Goal: Task Accomplishment & Management: Use online tool/utility

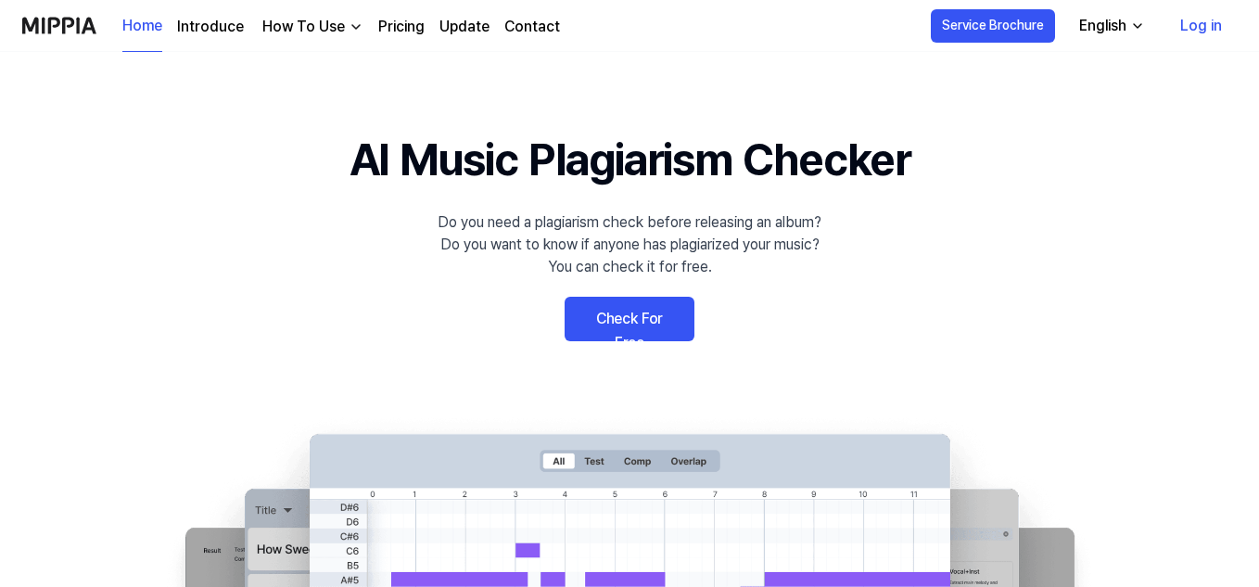
click at [612, 317] on link "Check For Free" at bounding box center [629, 319] width 130 height 44
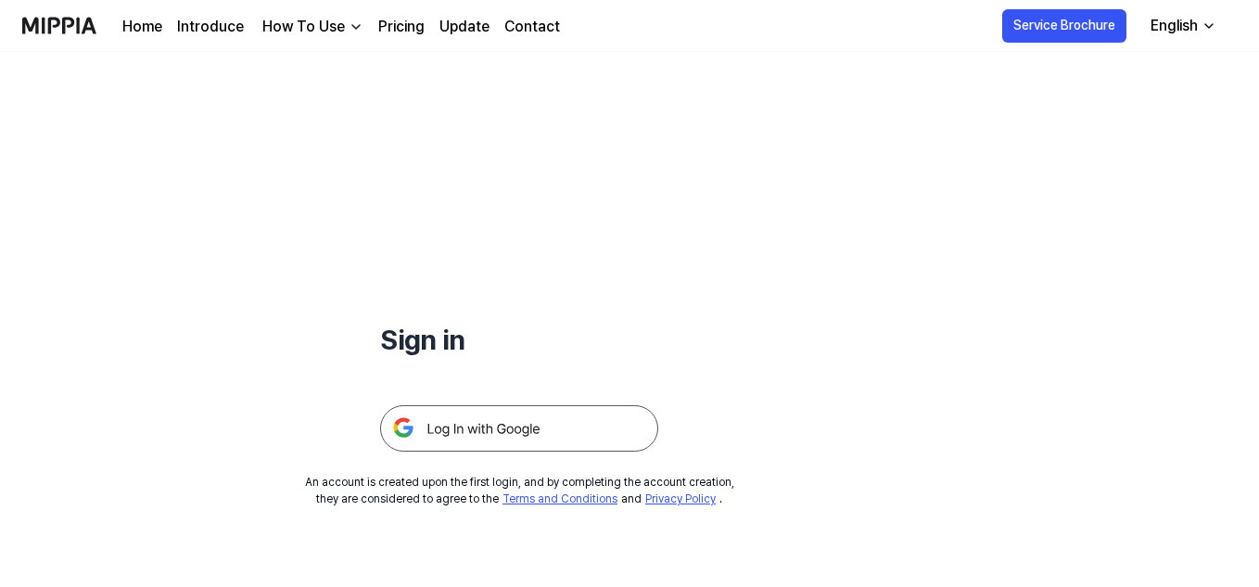
click at [536, 421] on img at bounding box center [519, 428] width 278 height 46
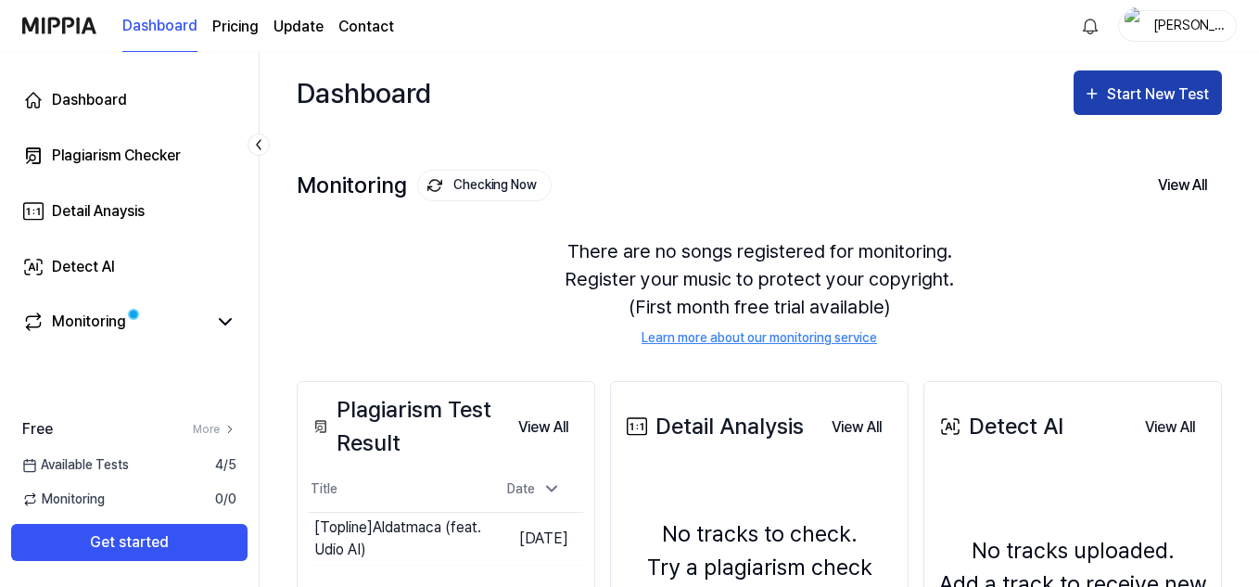
click at [1136, 95] on div "Start New Test" at bounding box center [1160, 94] width 106 height 24
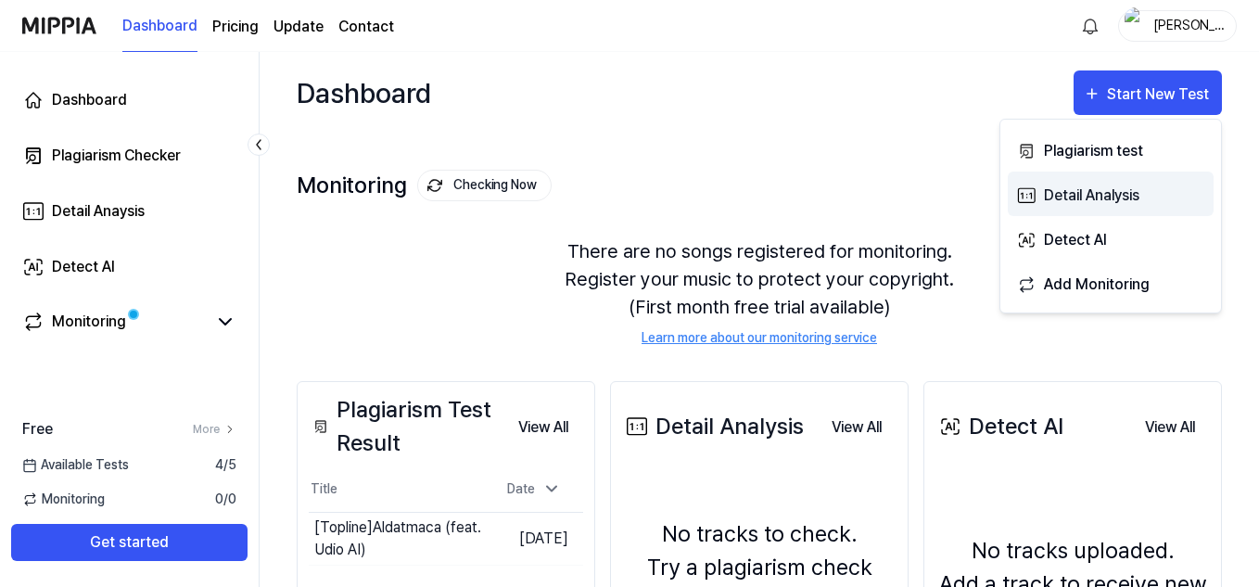
click at [1115, 196] on div "Detail Analysis" at bounding box center [1124, 195] width 161 height 24
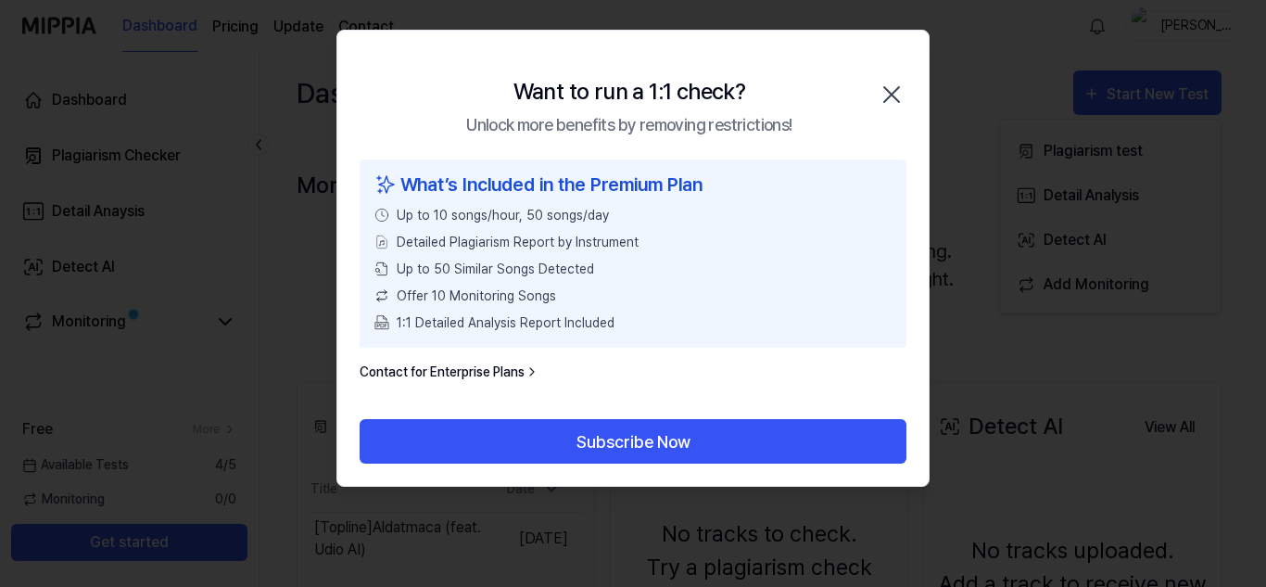
click at [897, 88] on icon "button" at bounding box center [891, 94] width 15 height 15
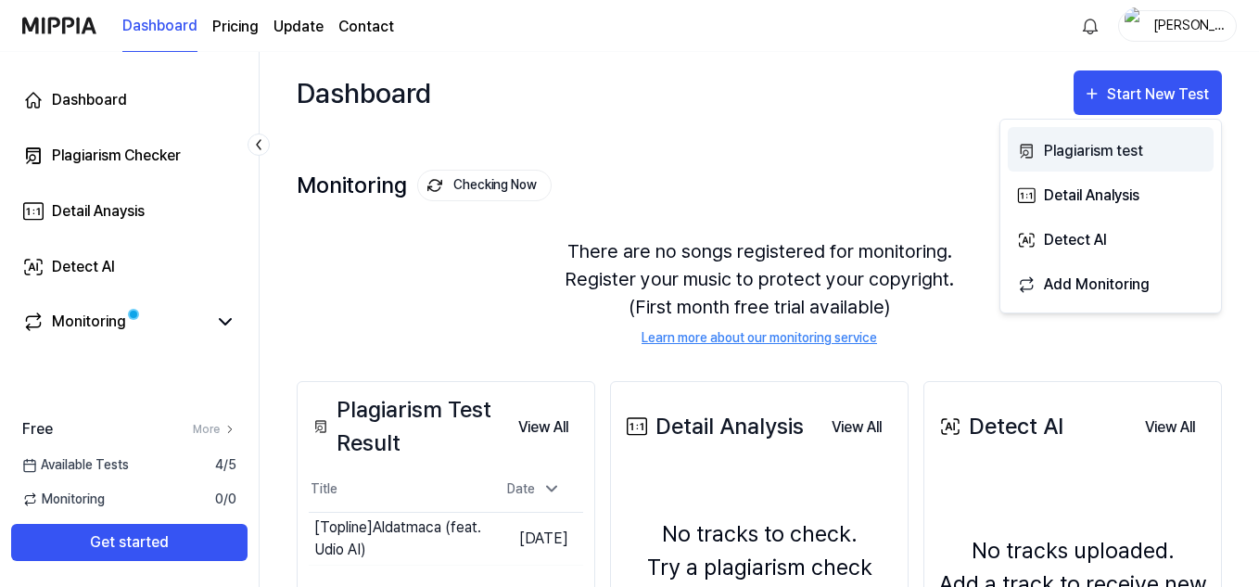
click at [1082, 151] on div "Plagiarism test" at bounding box center [1124, 151] width 161 height 24
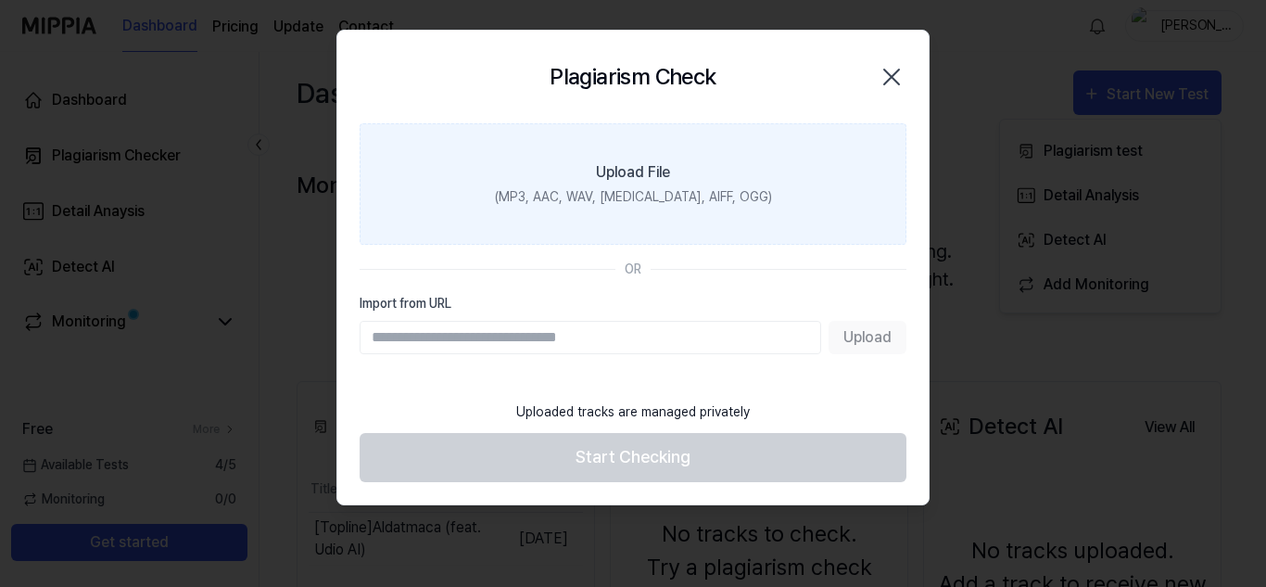
click at [644, 170] on div "Upload File" at bounding box center [633, 172] width 74 height 22
click at [0, 0] on input "Upload File (MP3, AAC, WAV, FLAC, AIFF, OGG)" at bounding box center [0, 0] width 0 height 0
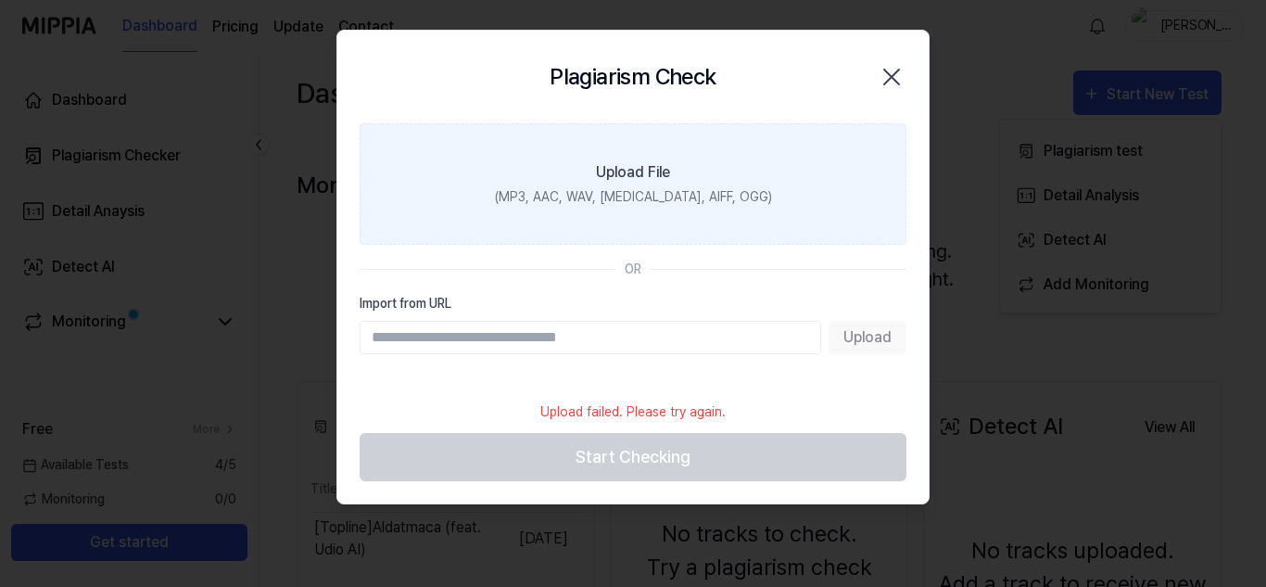
click at [647, 198] on div "(MP3, AAC, WAV, FLAC, AIFF, OGG)" at bounding box center [633, 196] width 277 height 19
click at [0, 0] on input "Upload File (MP3, AAC, WAV, FLAC, AIFF, OGG)" at bounding box center [0, 0] width 0 height 0
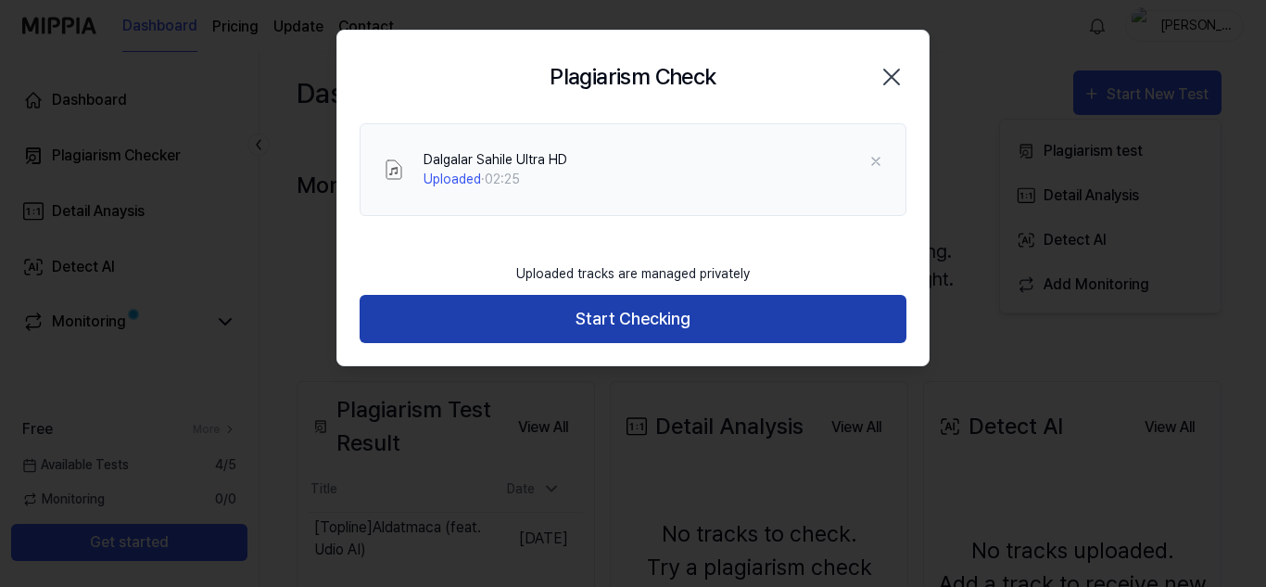
click at [473, 319] on button "Start Checking" at bounding box center [633, 319] width 547 height 49
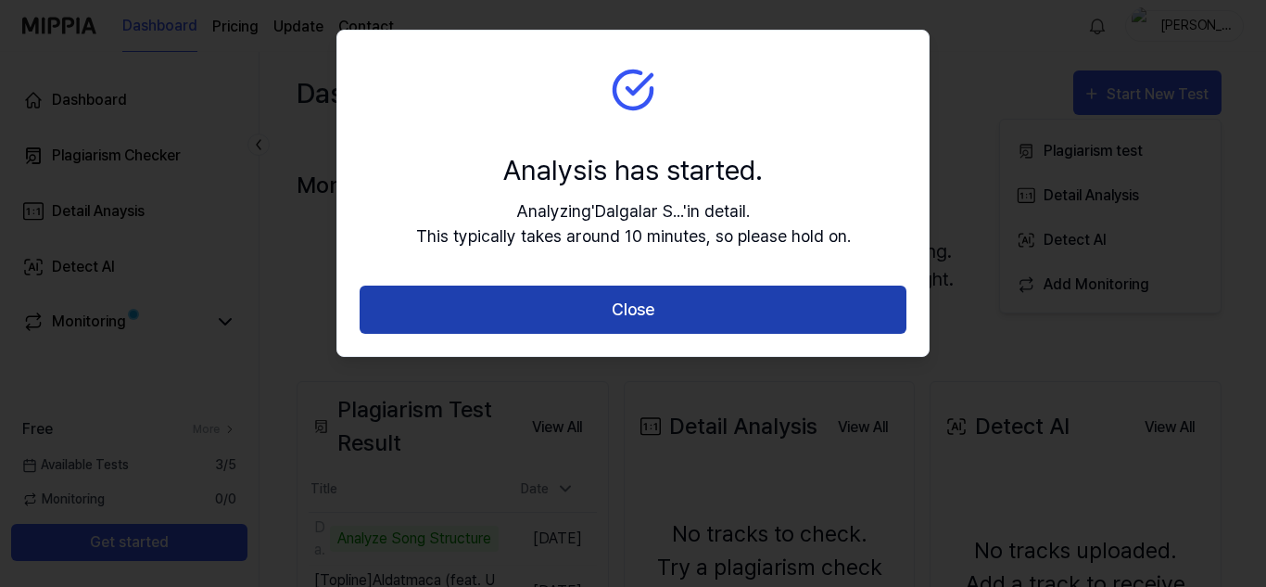
click at [522, 314] on button "Close" at bounding box center [633, 309] width 547 height 49
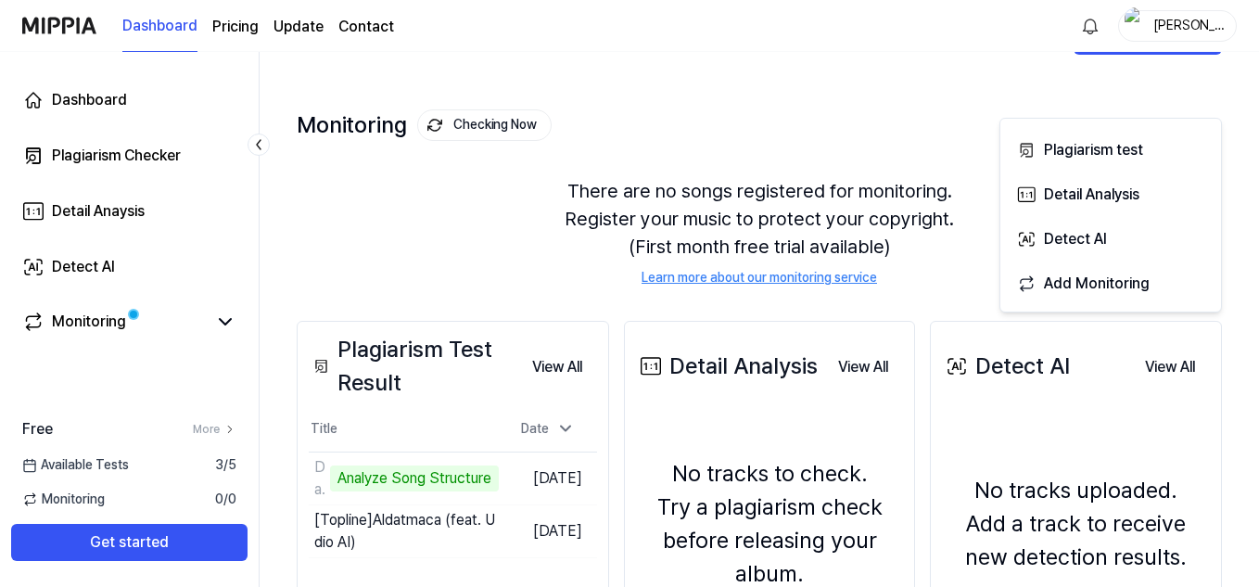
scroll to position [93, 0]
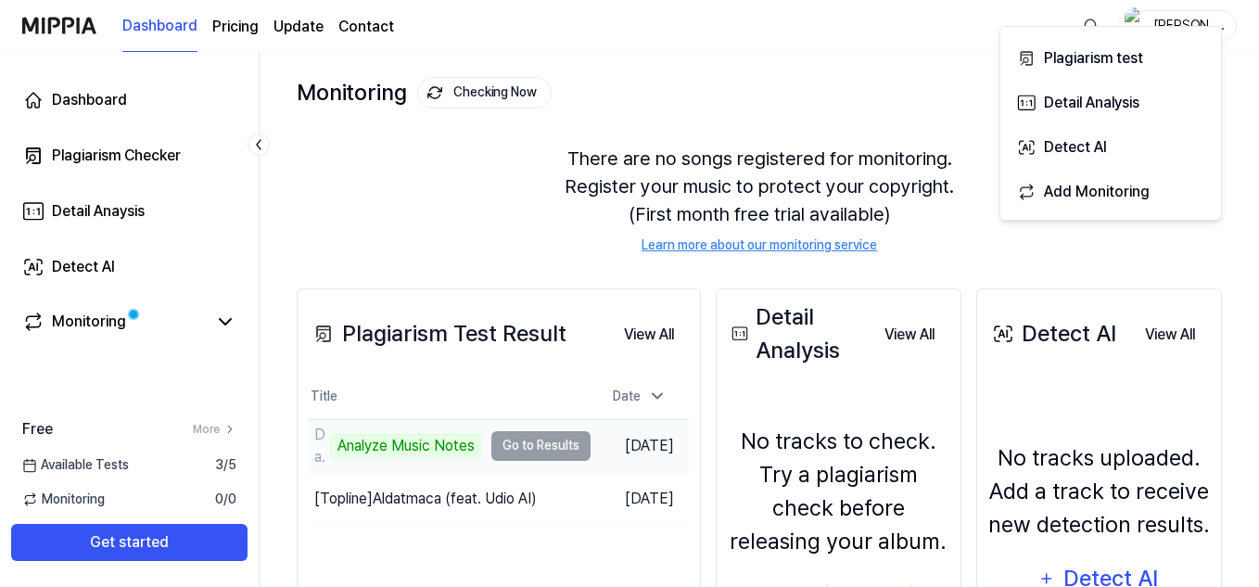
click at [548, 445] on td "Dalgalar Sahile Ultra HD Analyze Music Notes Go to Results" at bounding box center [450, 446] width 282 height 52
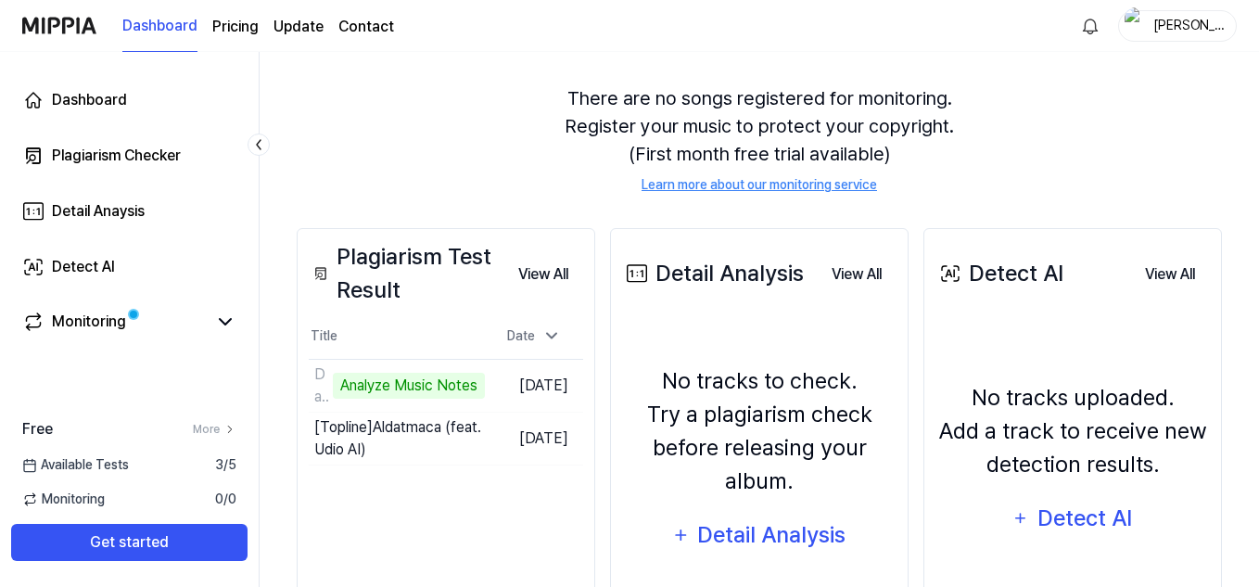
scroll to position [185, 0]
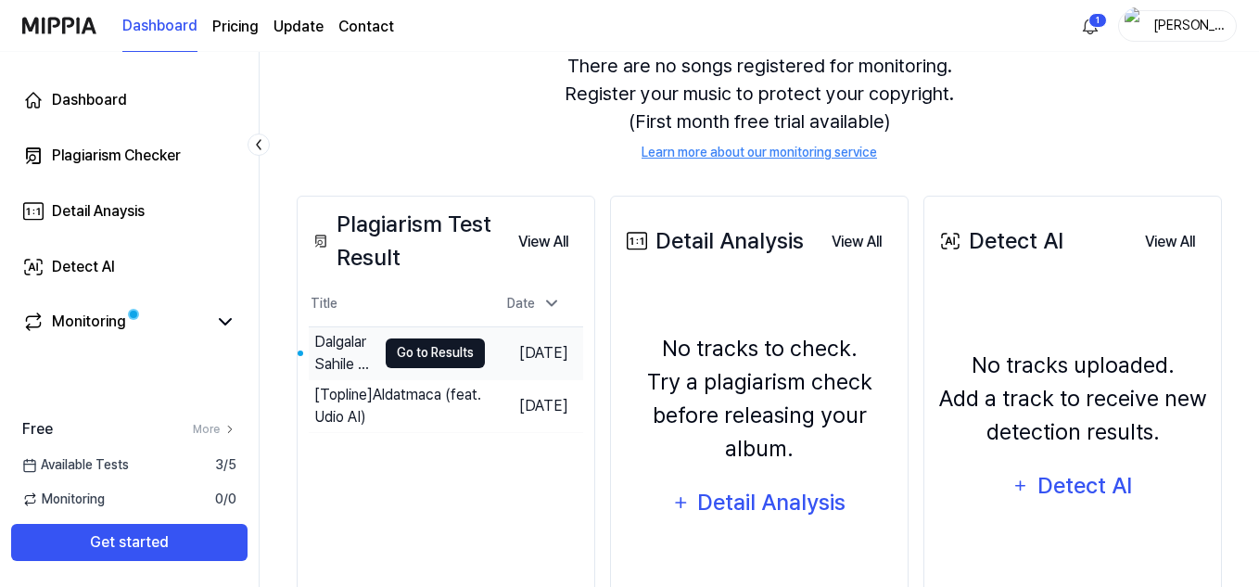
click at [440, 348] on button "Go to Results" at bounding box center [435, 353] width 99 height 30
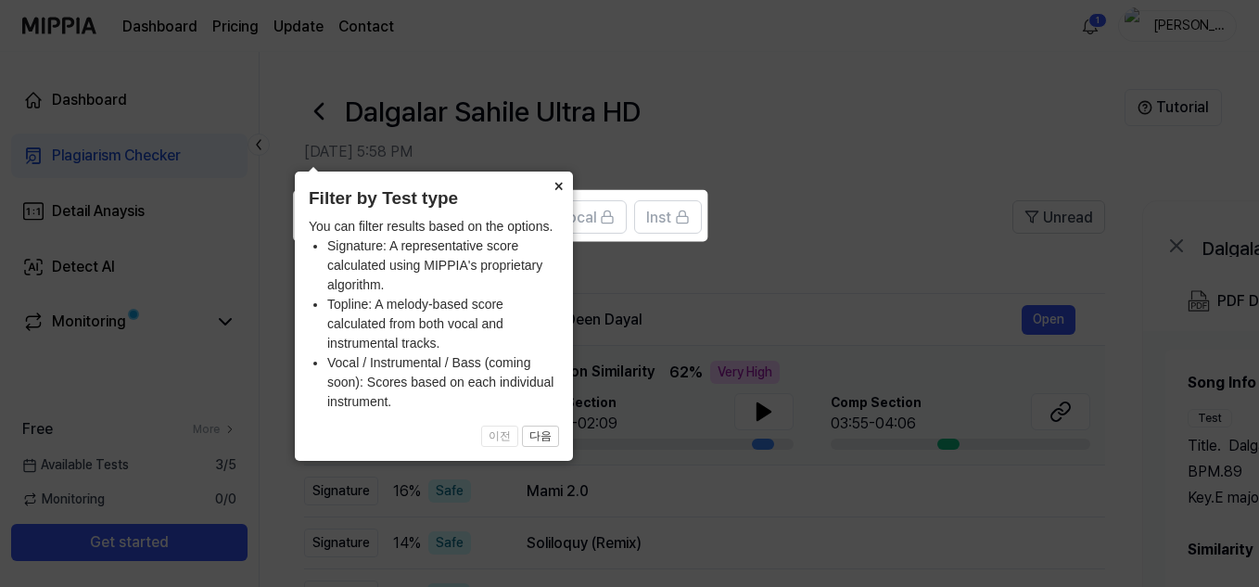
click at [563, 186] on button "×" at bounding box center [558, 184] width 30 height 26
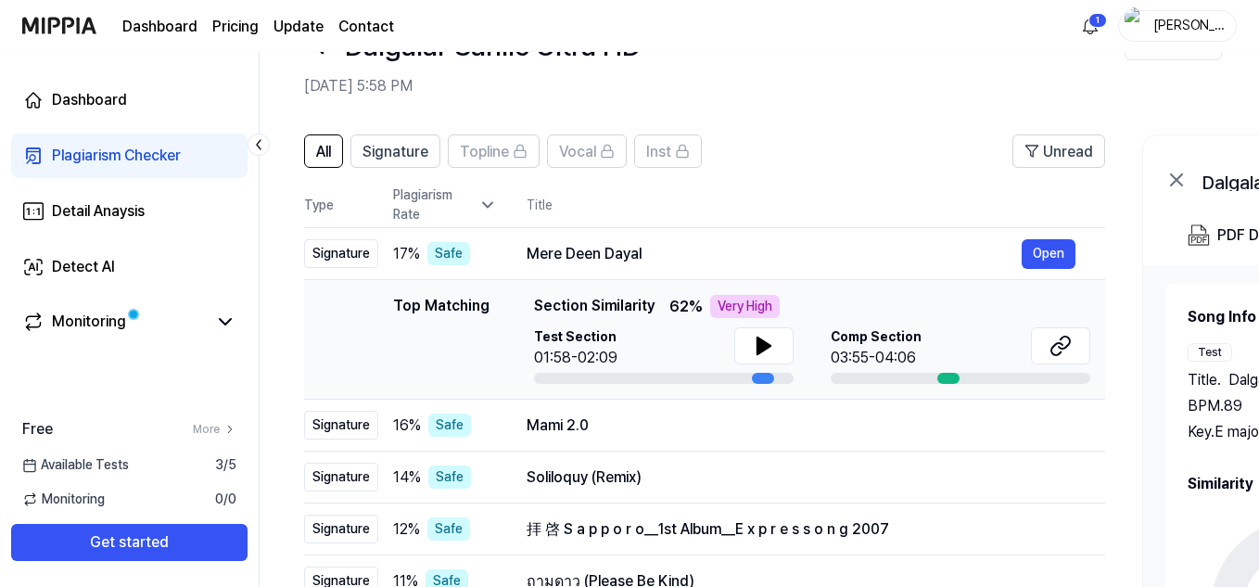
scroll to position [93, 0]
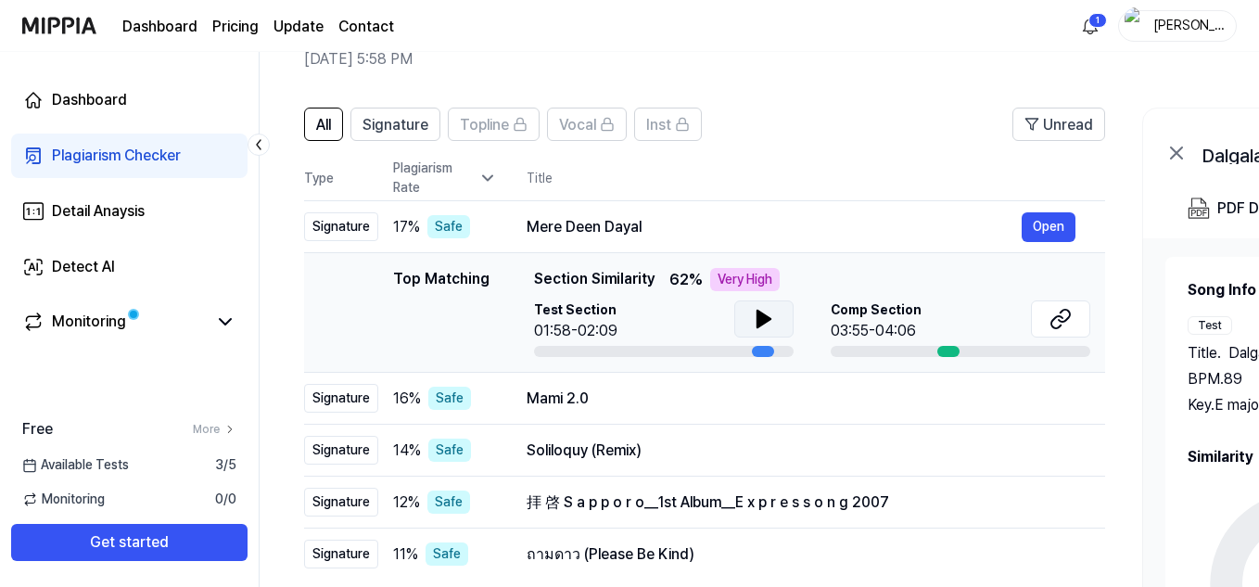
click at [760, 318] on icon at bounding box center [763, 318] width 13 height 17
click at [760, 318] on icon at bounding box center [760, 318] width 4 height 15
click at [1063, 221] on button "Open" at bounding box center [1048, 227] width 54 height 30
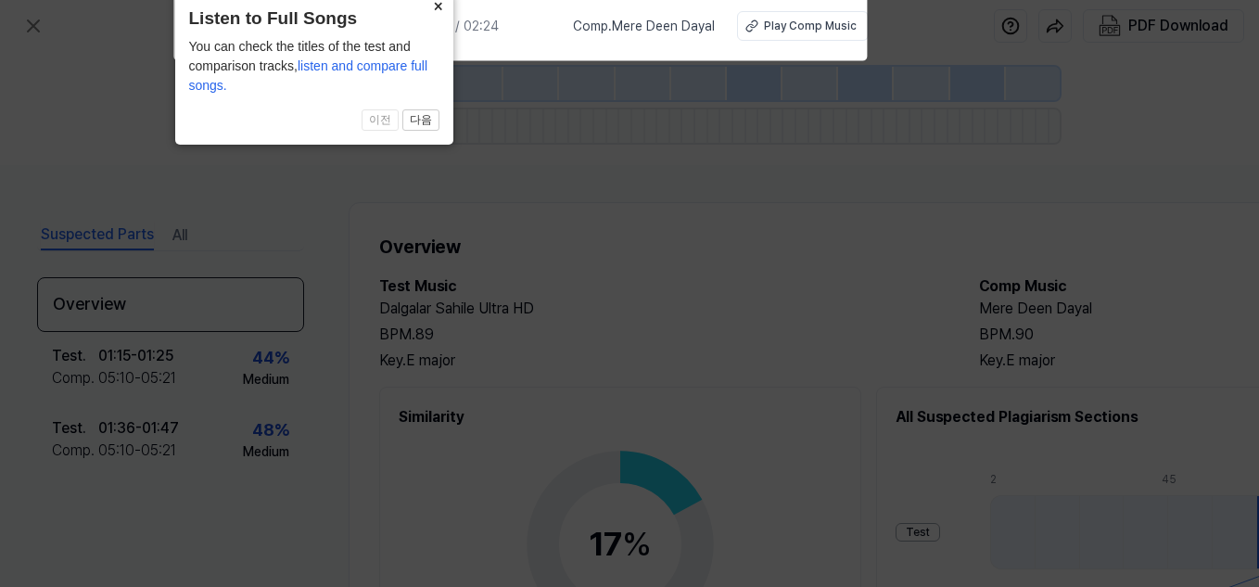
click at [441, 3] on button "×" at bounding box center [439, 5] width 30 height 26
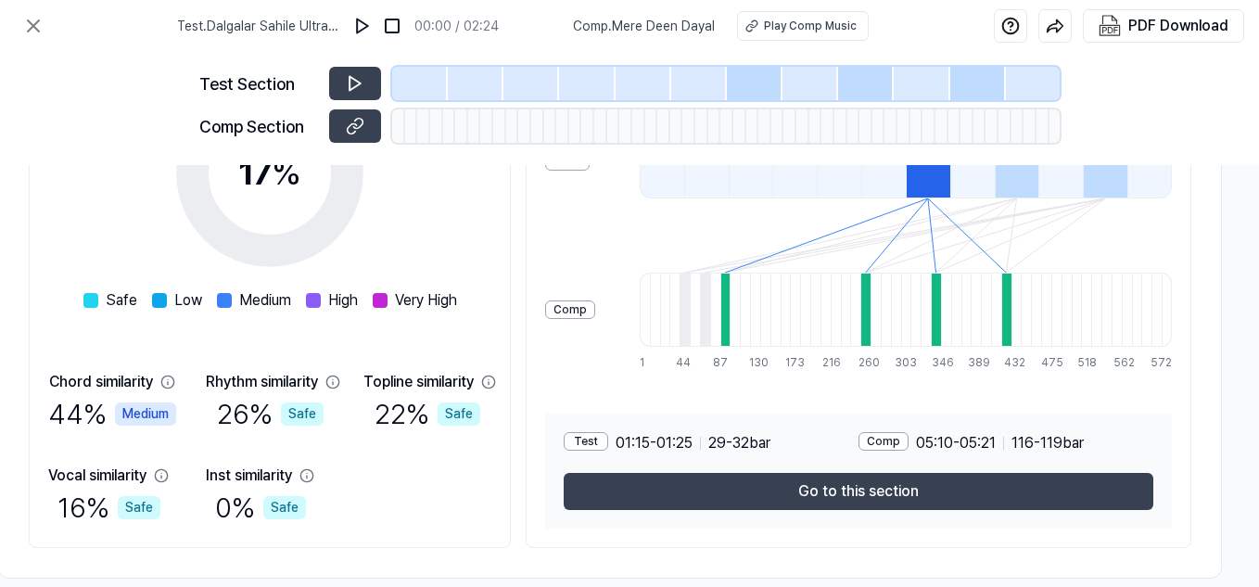
scroll to position [407, 358]
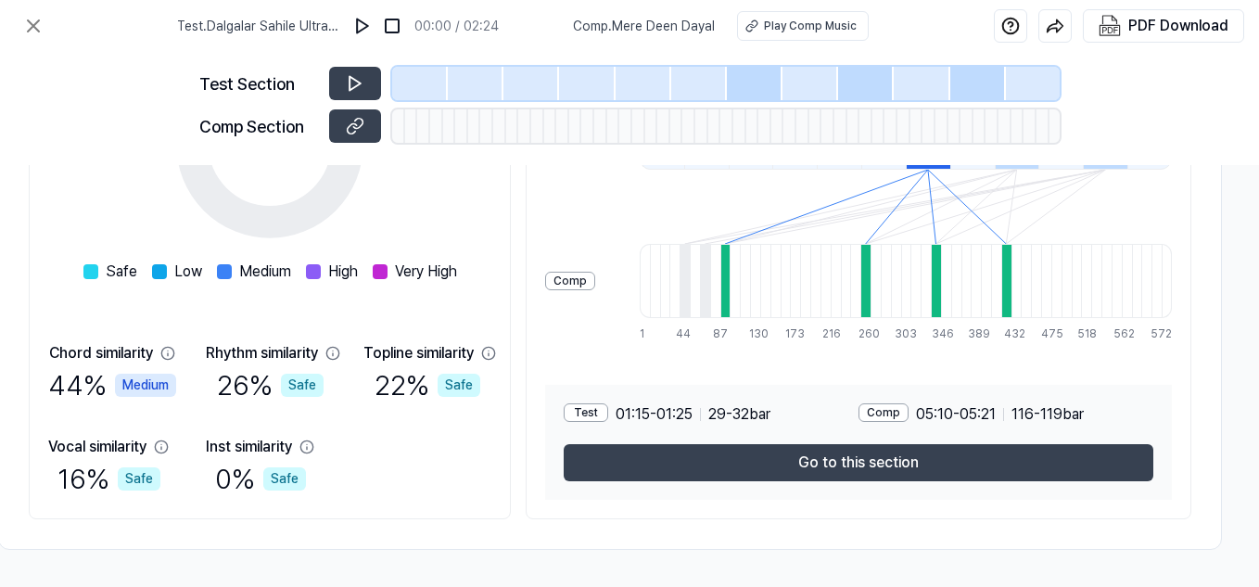
click at [876, 403] on div "Comp" at bounding box center [883, 412] width 50 height 19
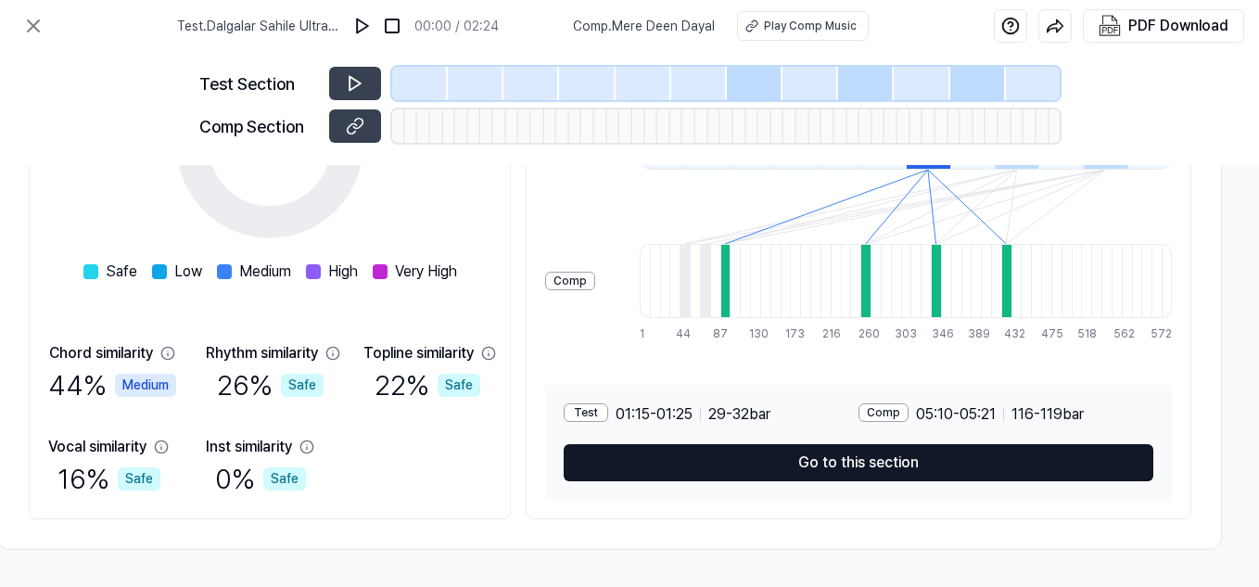
click at [857, 459] on button "Go to this section" at bounding box center [857, 462] width 589 height 37
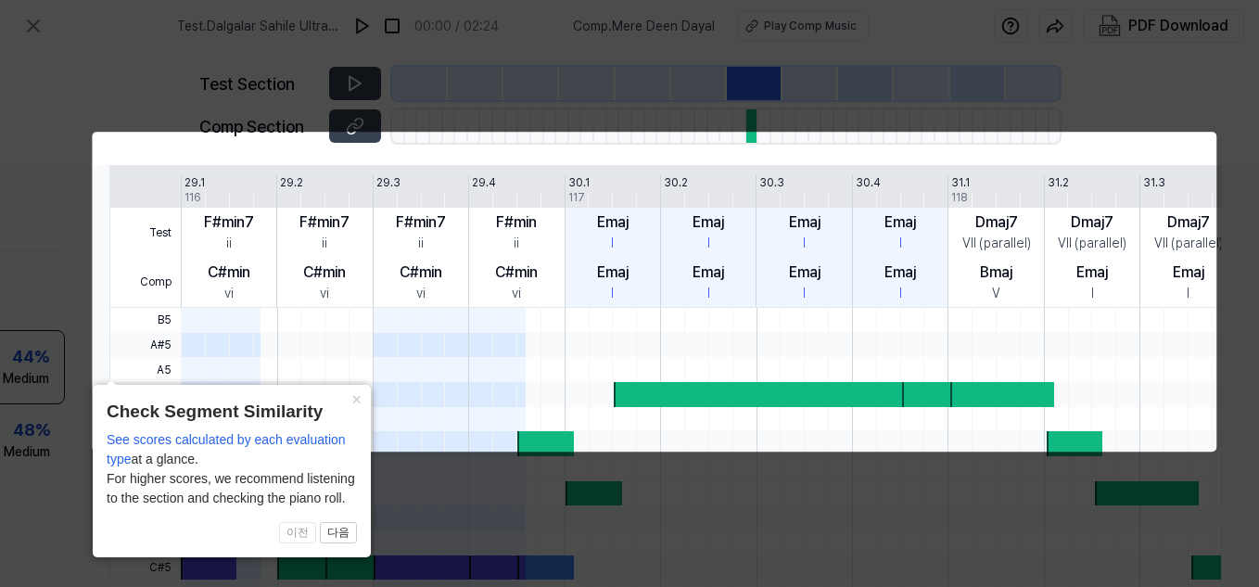
scroll to position [0, 247]
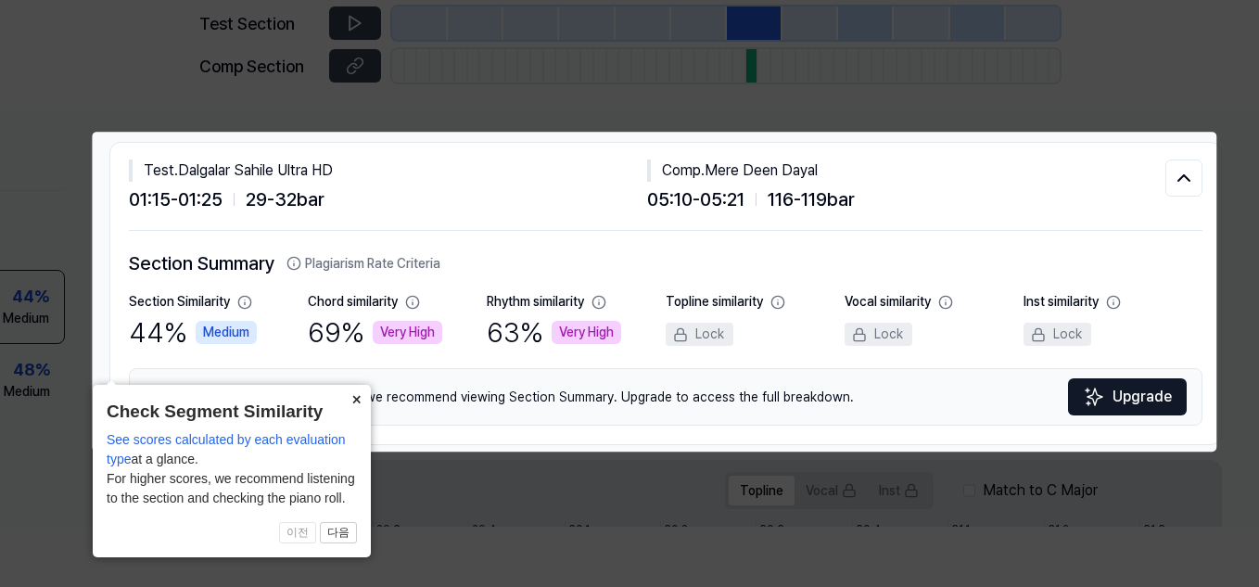
click at [350, 396] on button "×" at bounding box center [356, 398] width 30 height 26
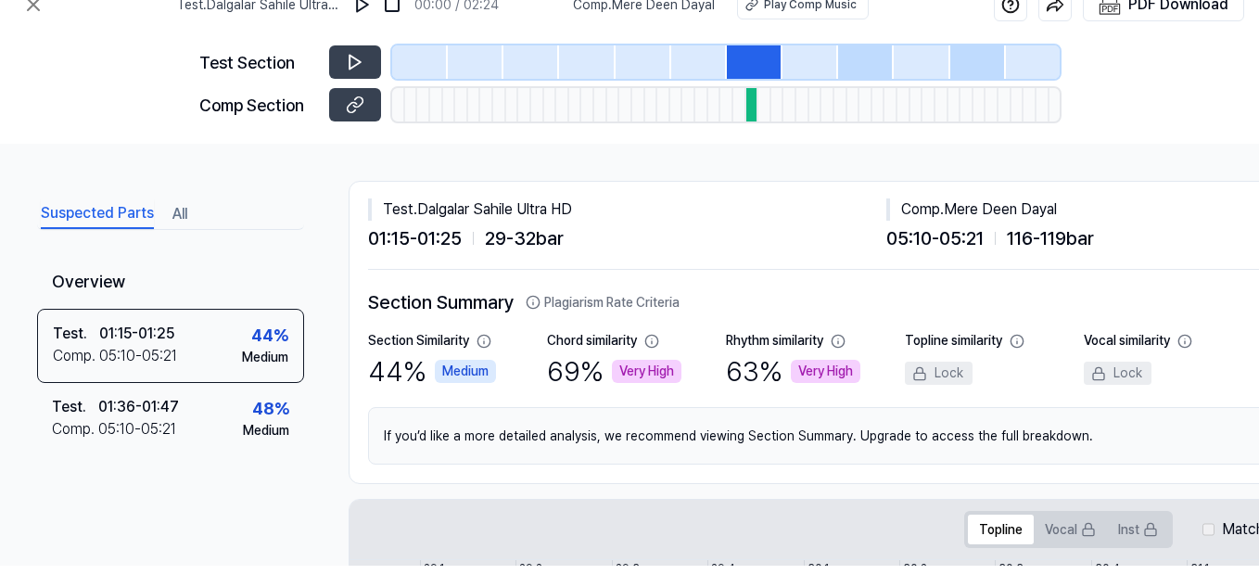
scroll to position [0, 0]
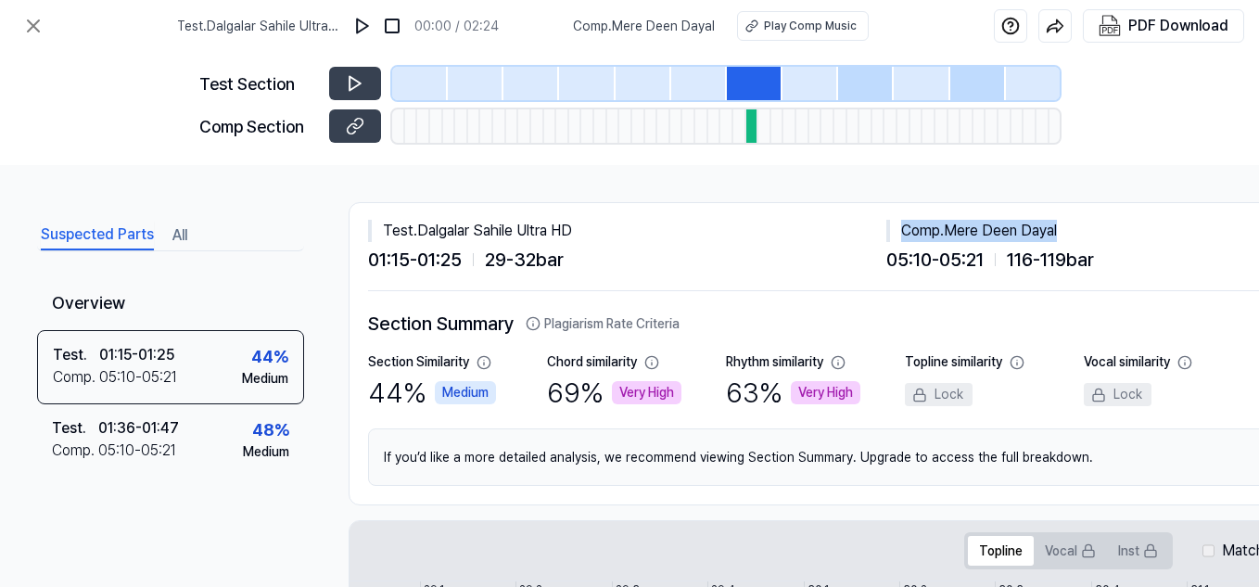
drag, startPoint x: 903, startPoint y: 226, endPoint x: 1063, endPoint y: 226, distance: 160.3
click at [1063, 226] on div "Comp . Mere Deen Dayal" at bounding box center [1145, 231] width 518 height 22
copy div "Comp . Mere Deen Dayal"
